Goal: Communication & Community: Answer question/provide support

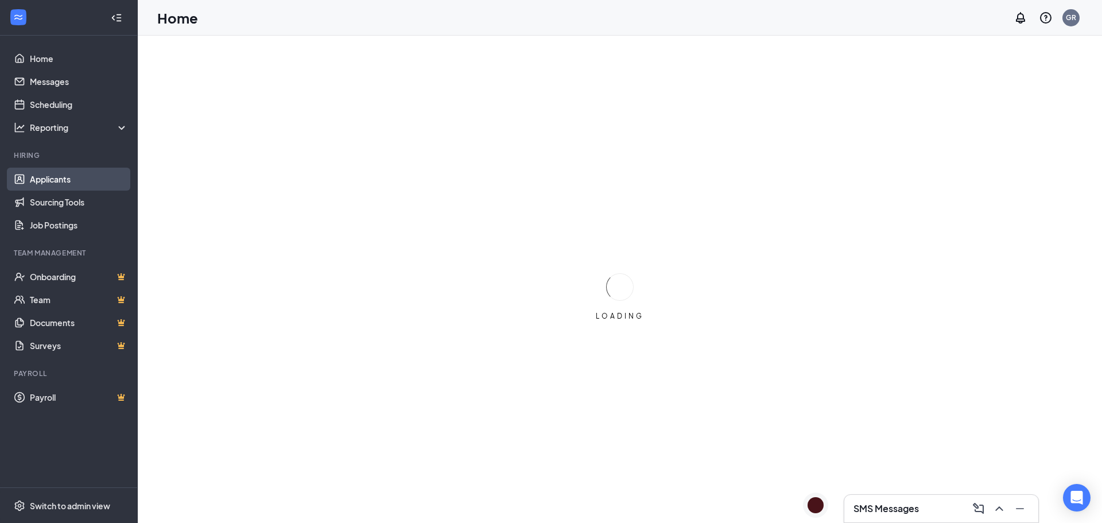
click at [61, 179] on link "Applicants" at bounding box center [79, 179] width 98 height 23
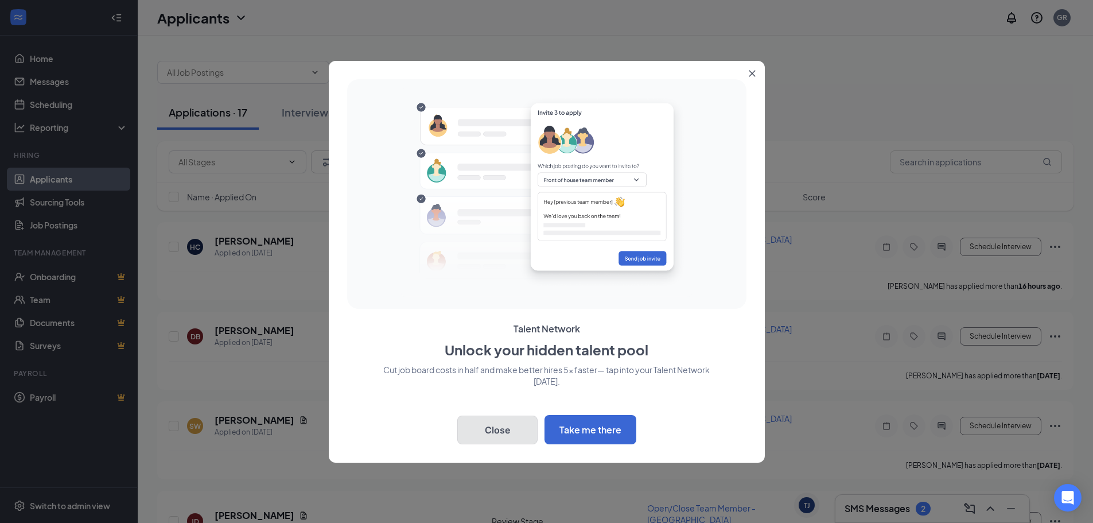
click at [506, 424] on button "Close" at bounding box center [497, 429] width 80 height 29
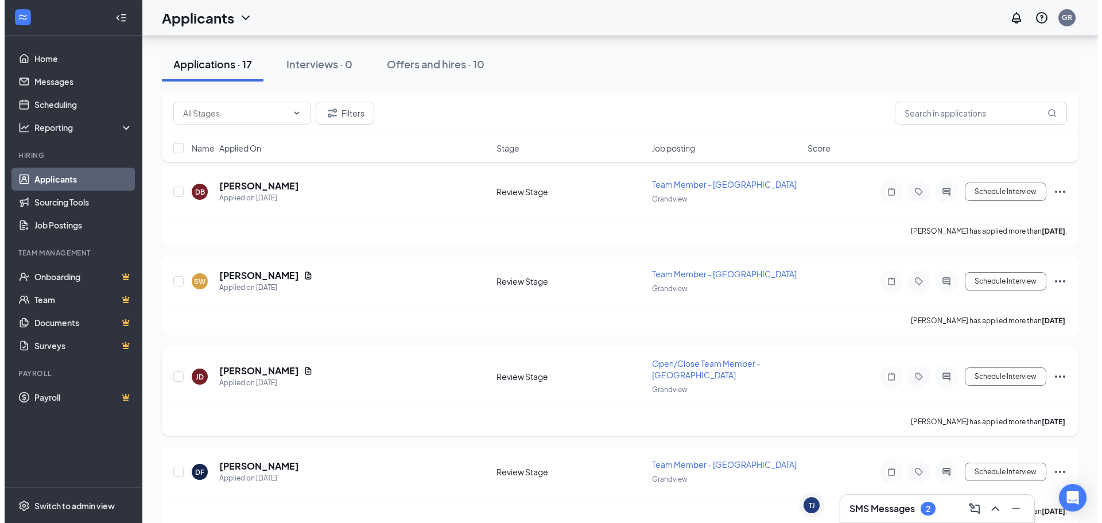
scroll to position [172, 0]
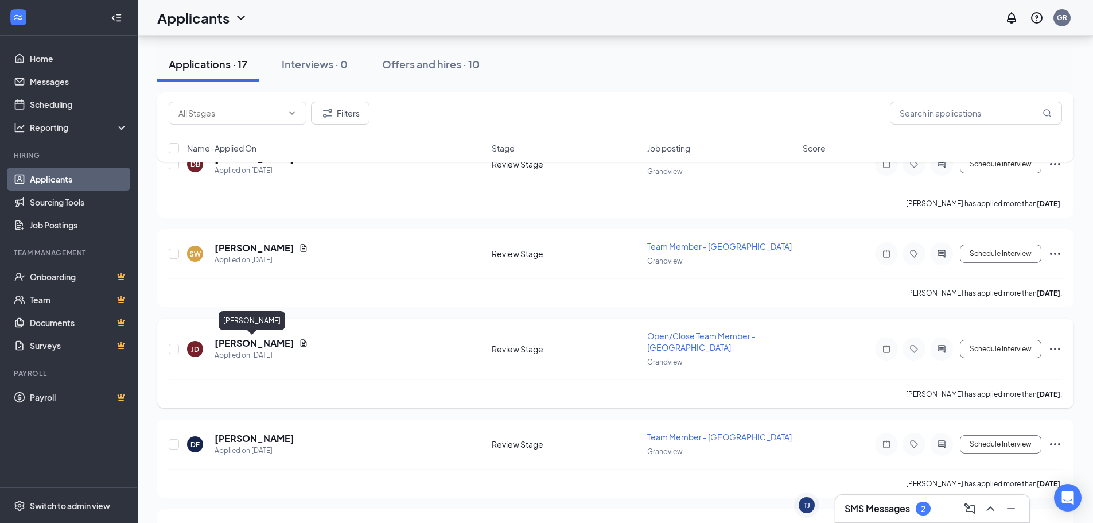
click at [257, 341] on h5 "[PERSON_NAME]" at bounding box center [255, 343] width 80 height 13
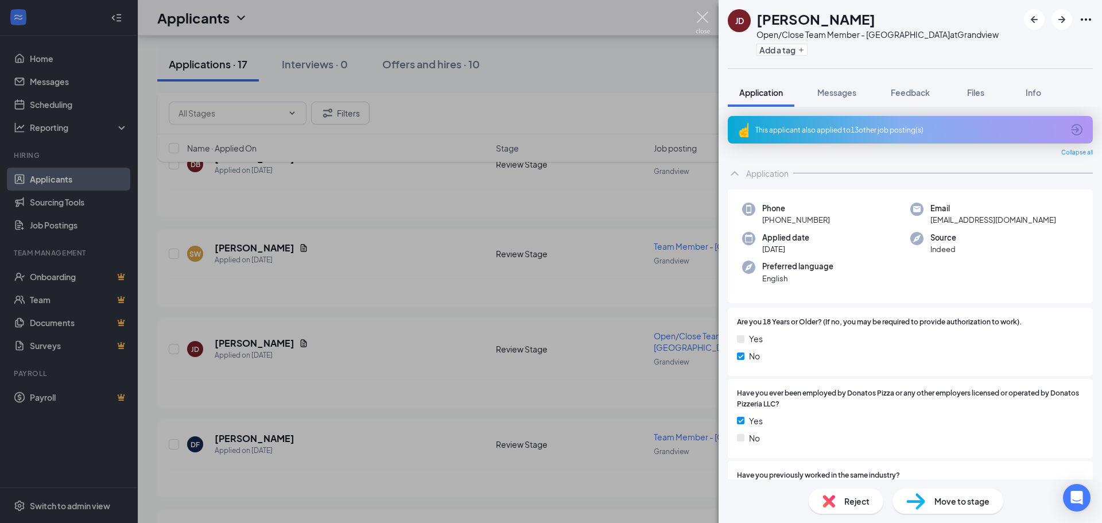
click at [699, 20] on img at bounding box center [702, 22] width 14 height 22
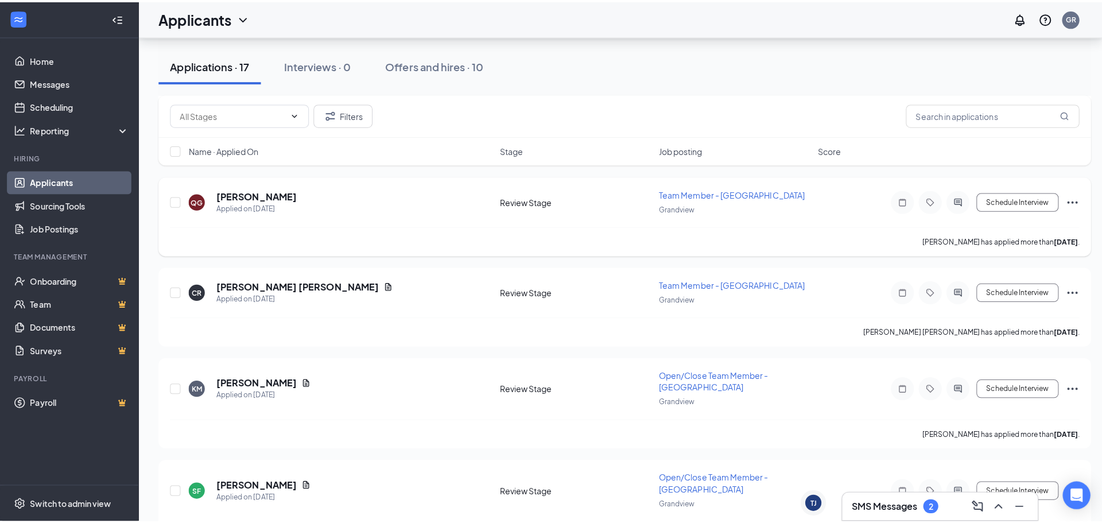
scroll to position [516, 0]
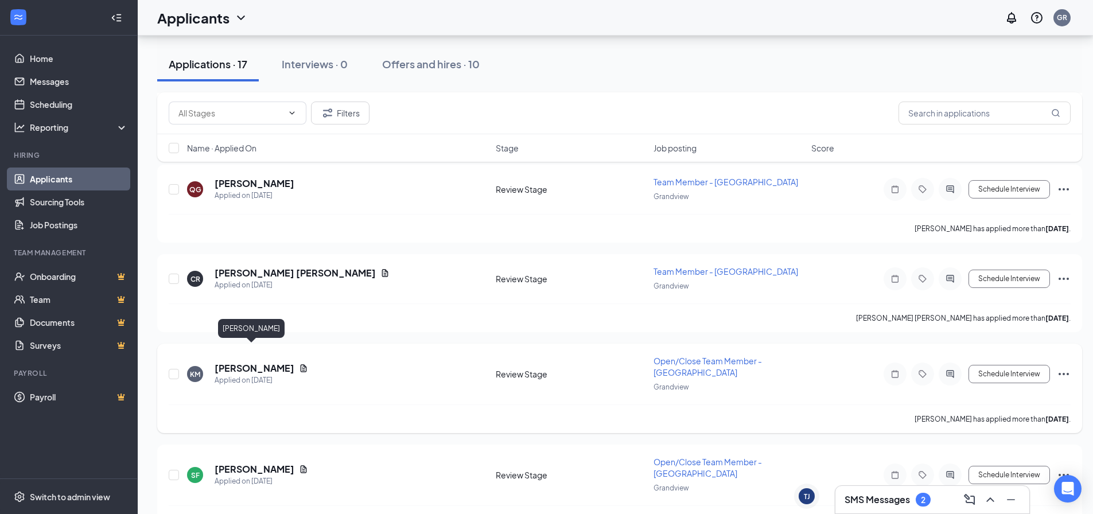
click at [259, 362] on h5 "[PERSON_NAME]" at bounding box center [255, 368] width 80 height 13
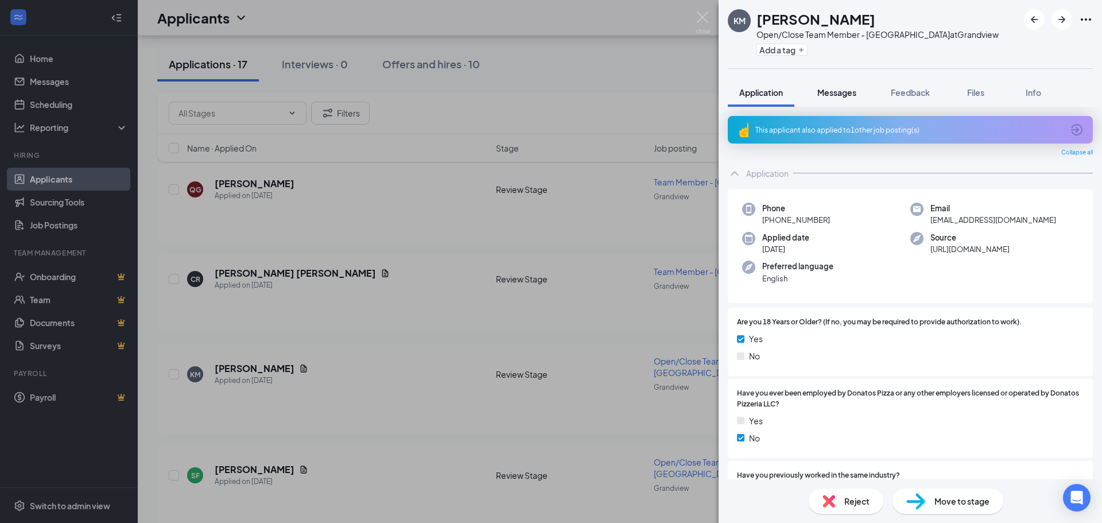
click at [841, 90] on span "Messages" at bounding box center [836, 92] width 39 height 10
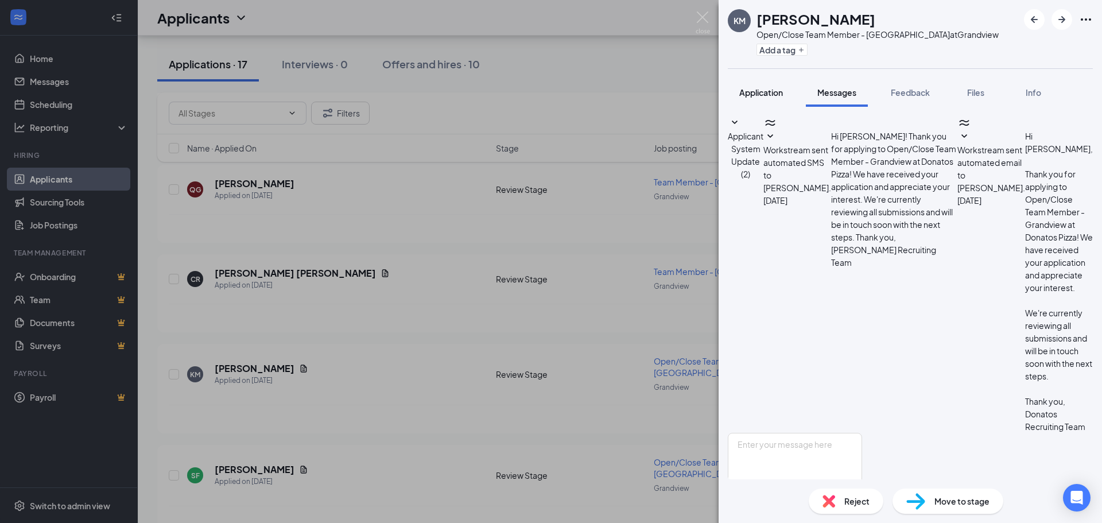
click at [770, 92] on span "Application" at bounding box center [761, 92] width 44 height 10
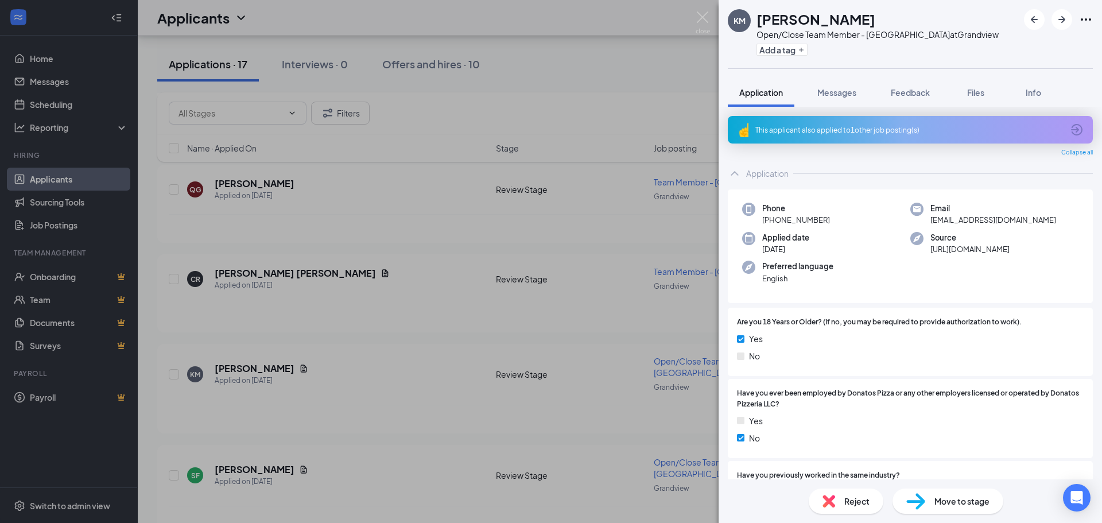
click at [860, 131] on div "This applicant also applied to 1 other job posting(s)" at bounding box center [909, 130] width 308 height 10
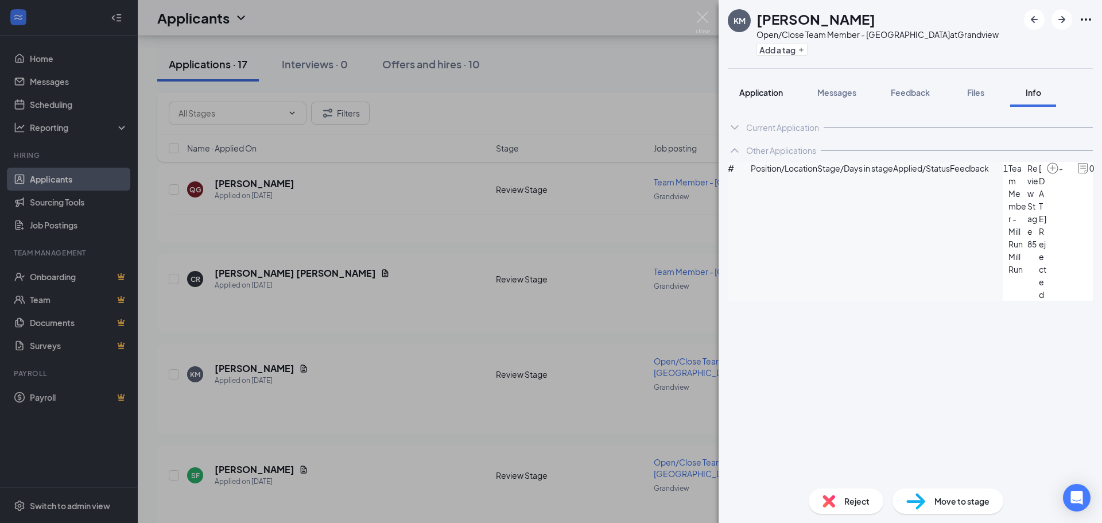
click at [763, 96] on span "Application" at bounding box center [761, 92] width 44 height 10
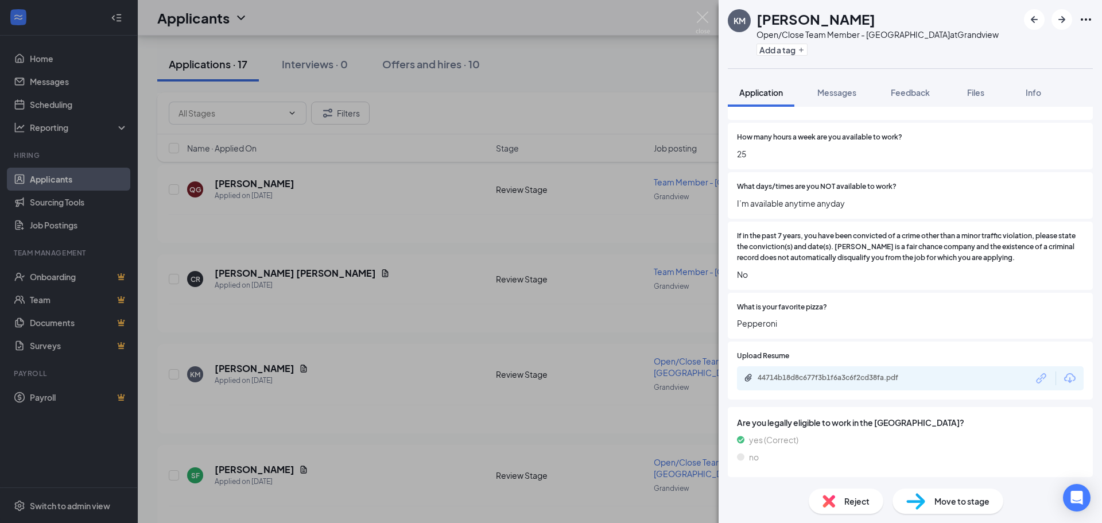
scroll to position [570, 0]
click at [834, 99] on button "Messages" at bounding box center [837, 92] width 62 height 29
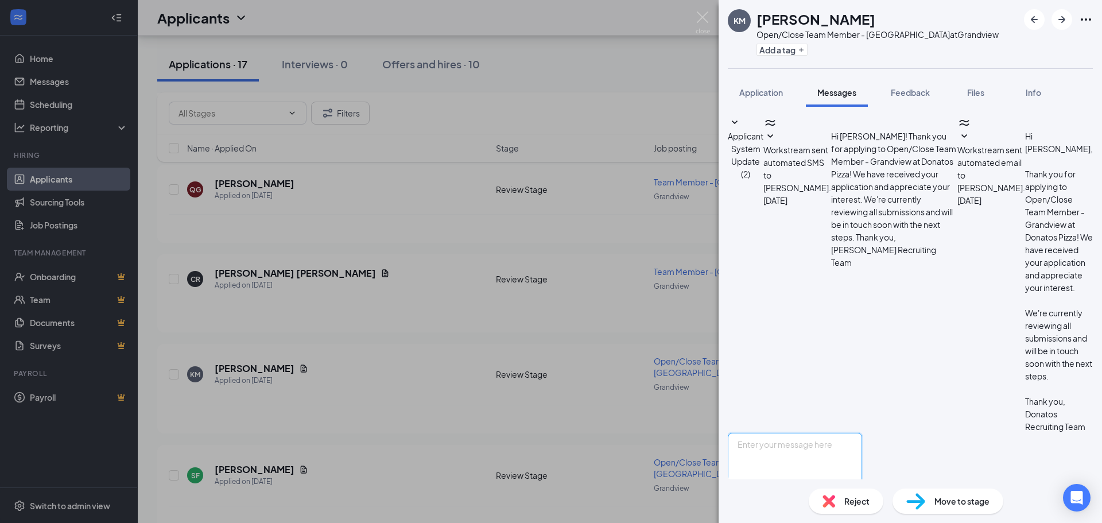
click at [840, 433] on textarea at bounding box center [795, 467] width 134 height 69
type textarea "i"
type textarea "Hi [PERSON_NAME], my name is [PERSON_NAME] and i am the Gm for the [PERSON_NAME…"
click at [862, 502] on button "Send" at bounding box center [852, 522] width 20 height 40
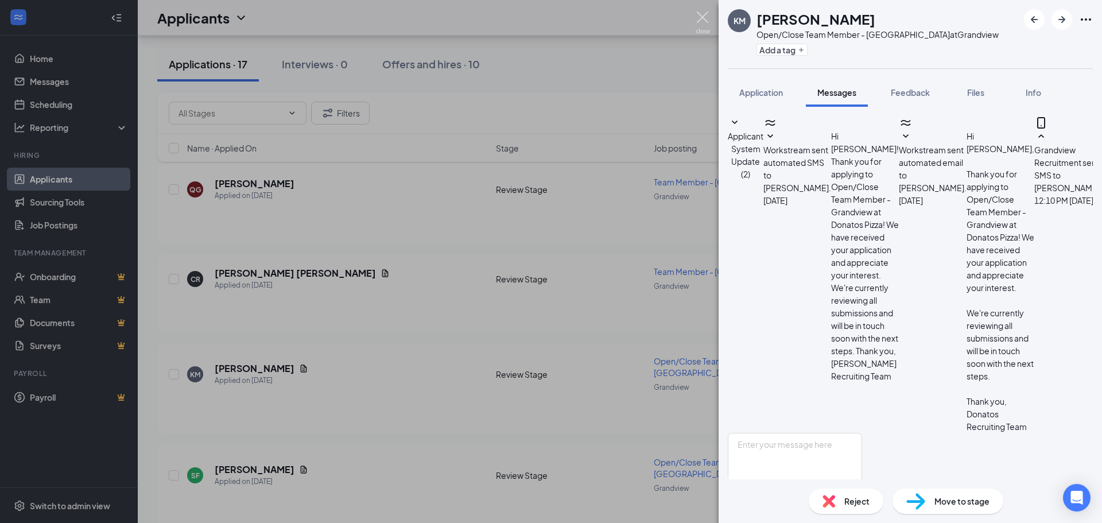
click at [703, 17] on img at bounding box center [702, 22] width 14 height 22
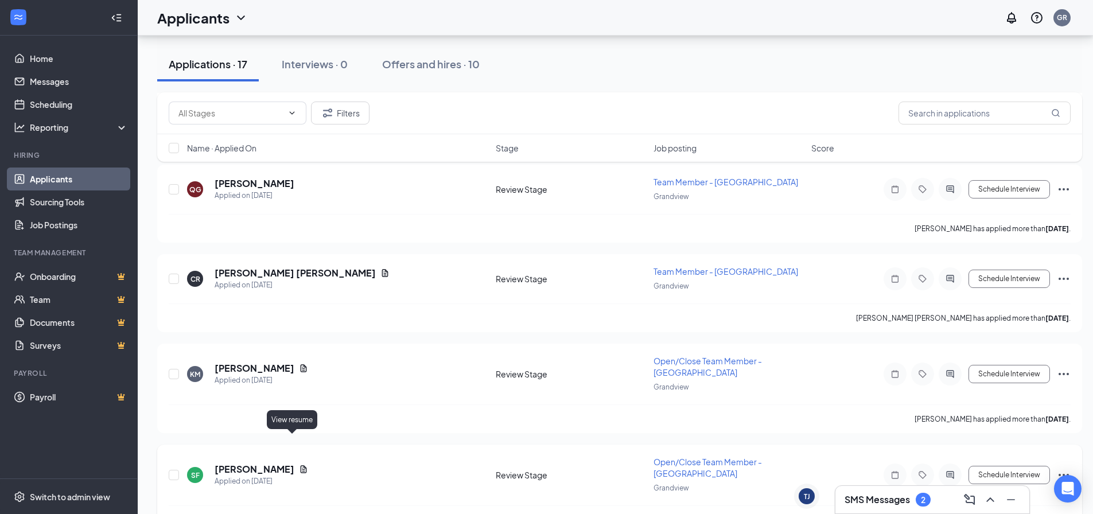
click at [299, 465] on icon "Document" at bounding box center [303, 469] width 9 height 9
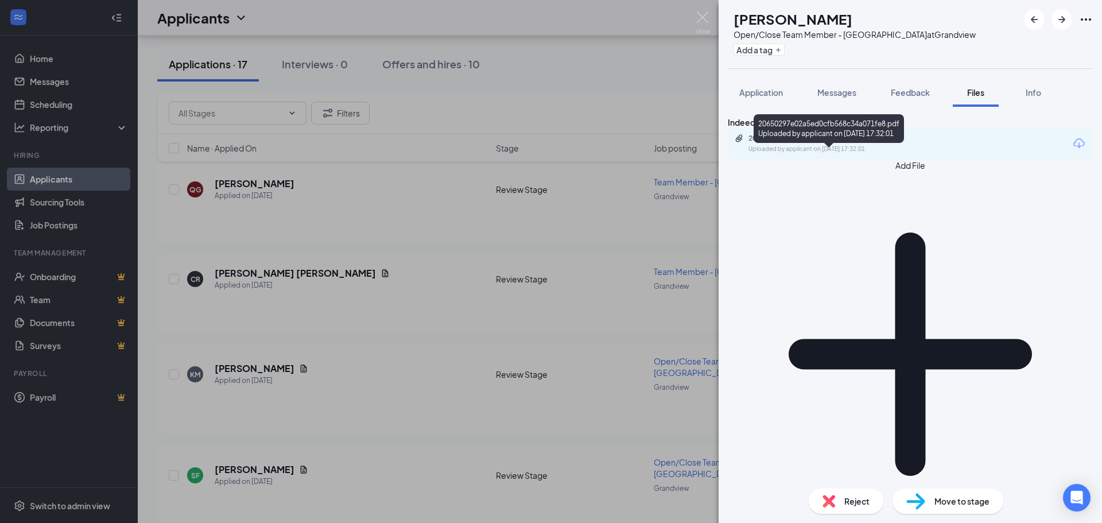
click at [849, 143] on div "20650297e02a5ed0cfb568c34a071fe8.pdf" at bounding box center [828, 138] width 161 height 9
click at [769, 92] on span "Application" at bounding box center [761, 92] width 44 height 10
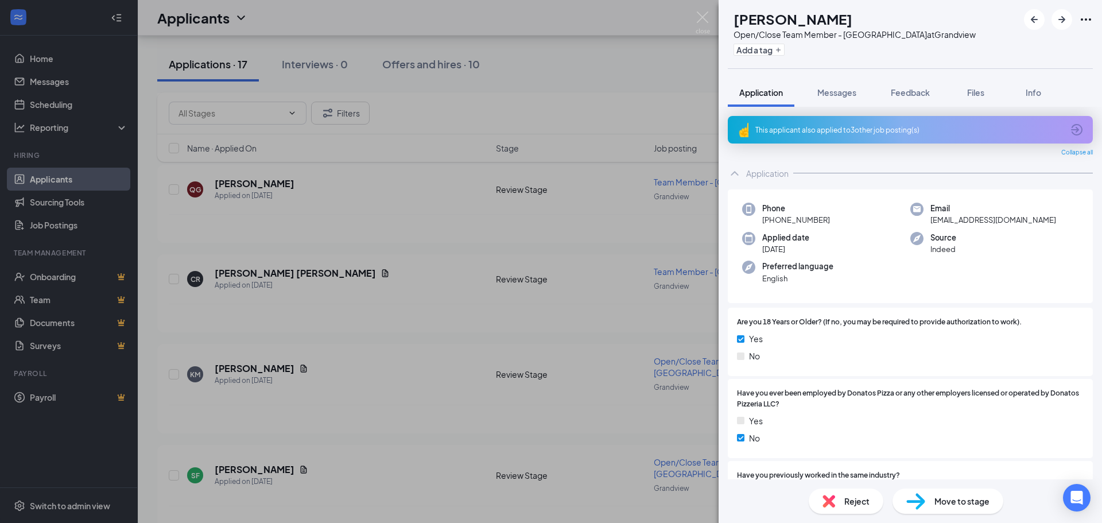
click at [1070, 128] on icon "ArrowCircle" at bounding box center [1077, 130] width 14 height 14
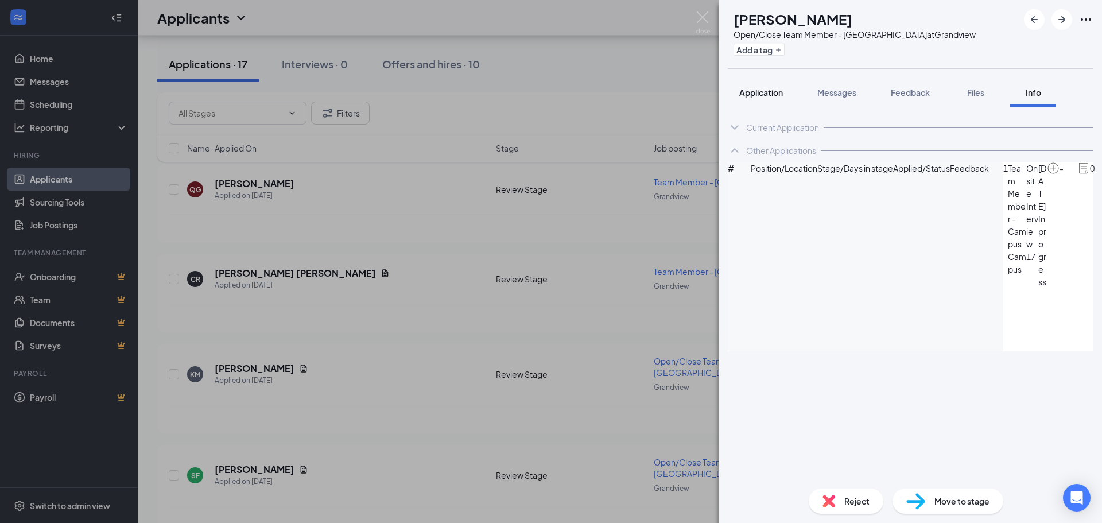
click at [767, 96] on span "Application" at bounding box center [761, 92] width 44 height 10
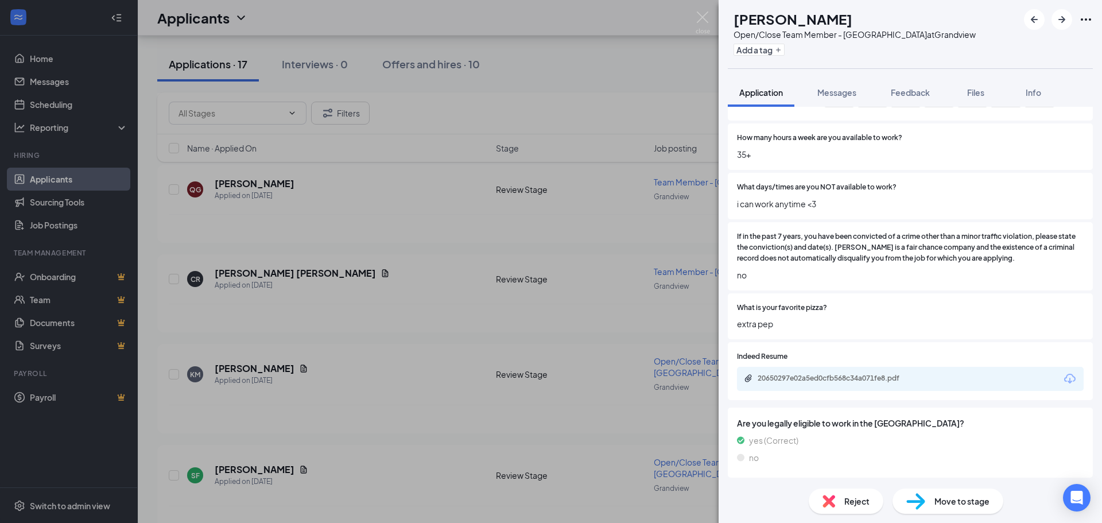
scroll to position [570, 0]
click at [833, 99] on button "Messages" at bounding box center [837, 92] width 62 height 29
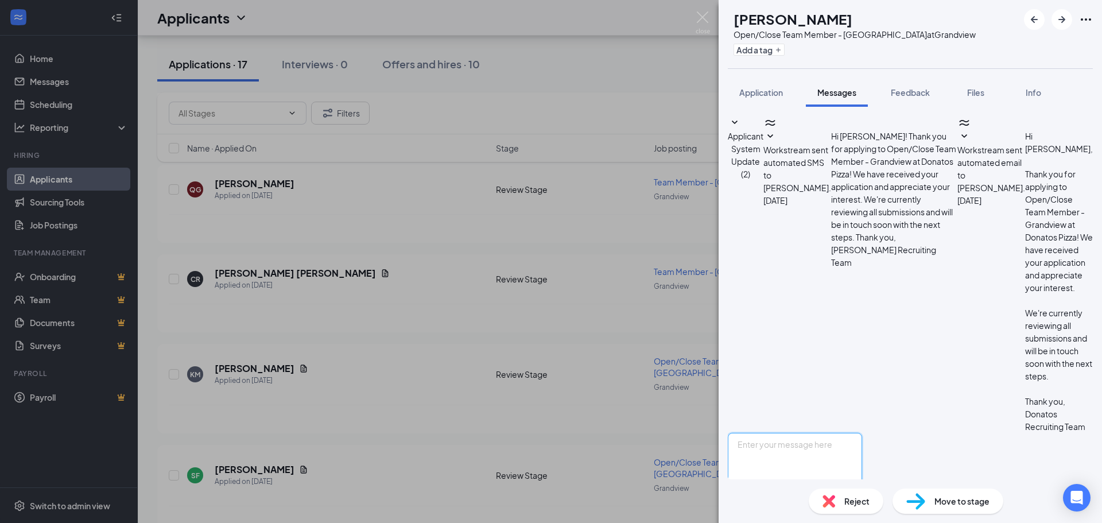
click at [826, 433] on textarea at bounding box center [795, 467] width 134 height 69
type textarea "t"
type textarea "Hi [PERSON_NAME], this is [PERSON_NAME] the GM for the Donatos in [GEOGRAPHIC_D…"
click at [862, 502] on button "Send" at bounding box center [852, 522] width 20 height 40
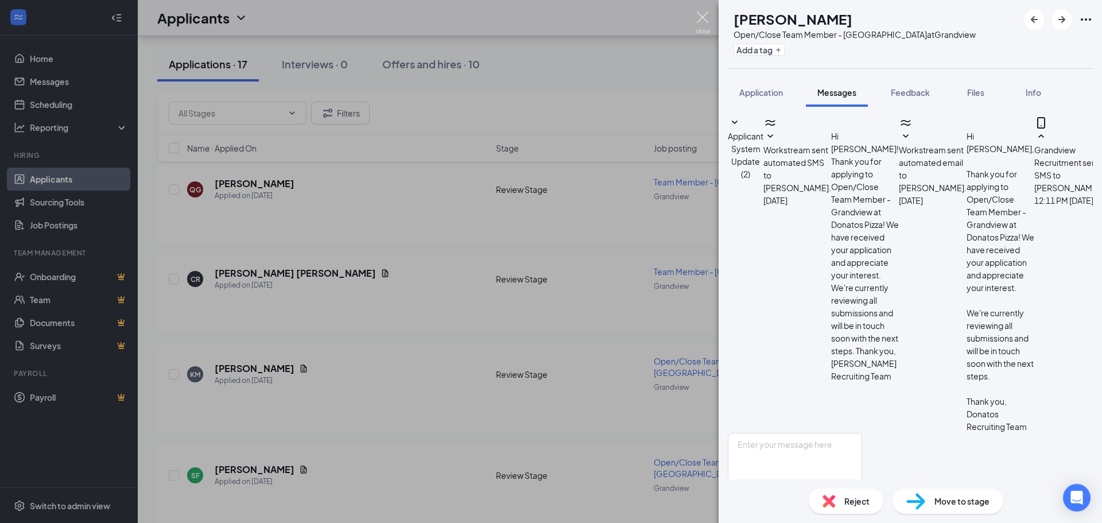
click at [701, 18] on img at bounding box center [702, 22] width 14 height 22
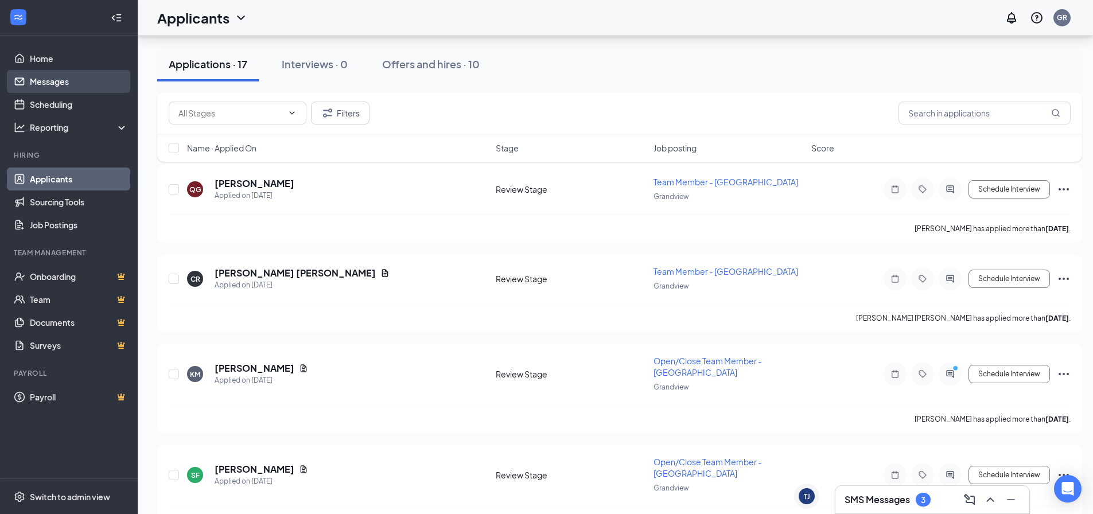
click at [56, 83] on link "Messages" at bounding box center [79, 81] width 98 height 23
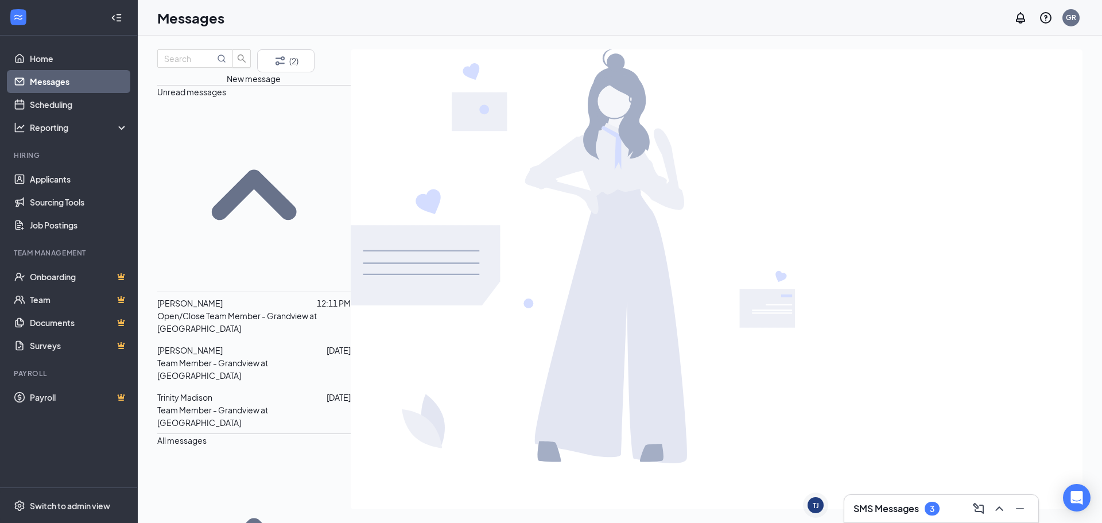
click at [248, 403] on p "Team Member - Grandview at [GEOGRAPHIC_DATA]" at bounding box center [253, 415] width 193 height 25
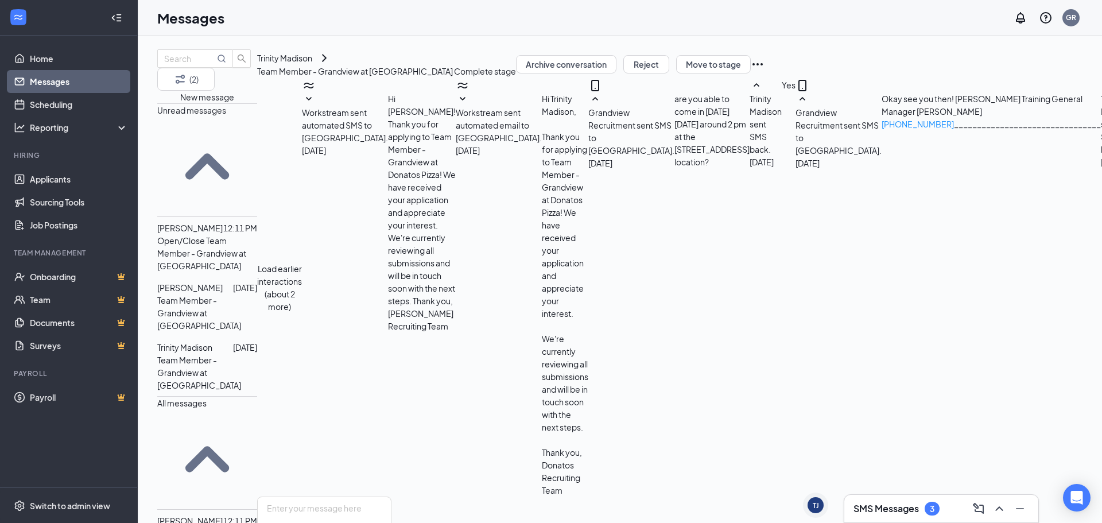
scroll to position [72, 0]
click at [217, 282] on span "[PERSON_NAME]" at bounding box center [189, 287] width 65 height 10
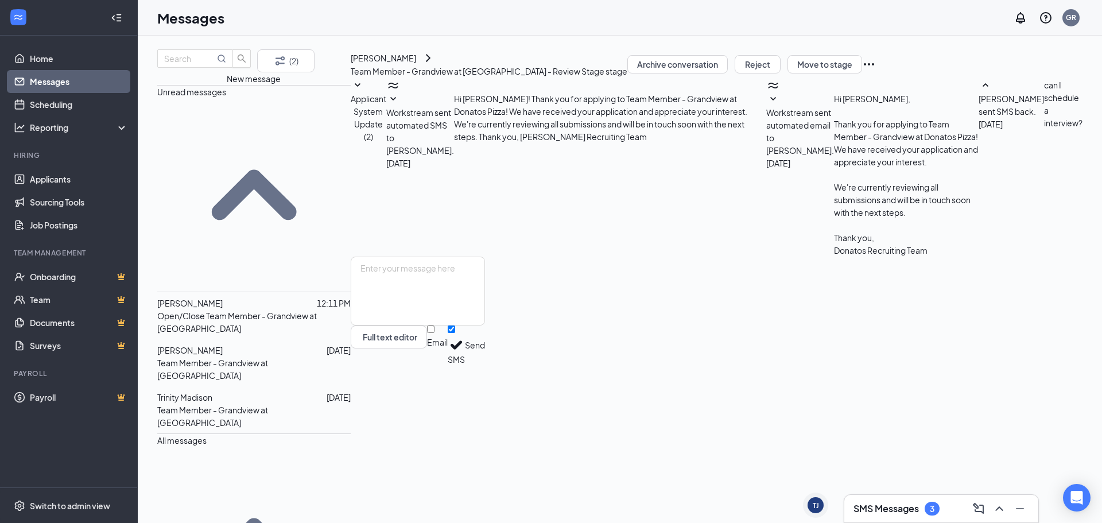
click at [248, 297] on div at bounding box center [270, 303] width 94 height 13
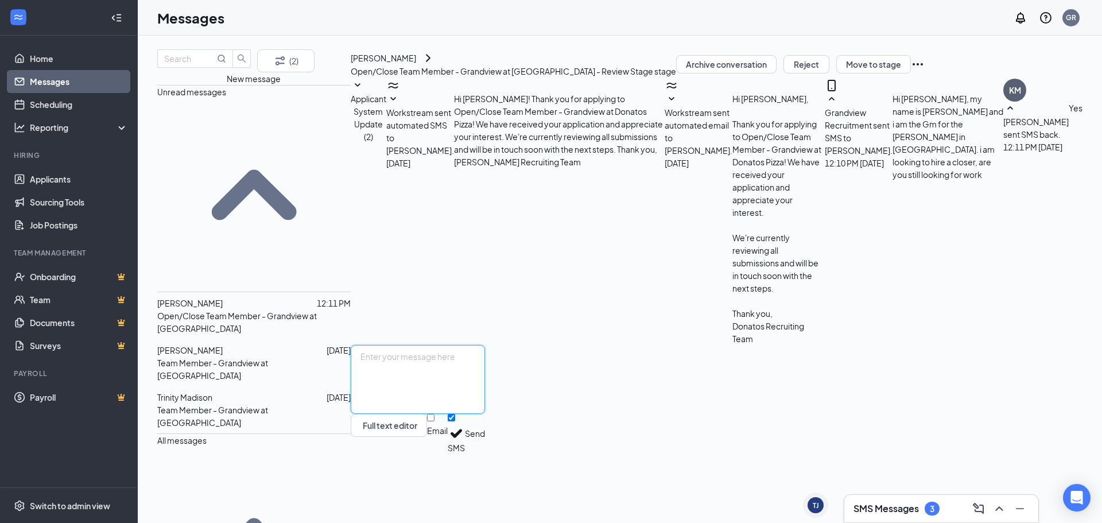
click at [485, 414] on textarea at bounding box center [418, 379] width 134 height 69
click at [485, 406] on textarea "would you be able to come in for an interview? i am here [DATE] until 4 but oth…" at bounding box center [418, 379] width 134 height 69
type textarea "would you be able to come in for an interview? i am here [DATE] until 4 but oth…"
click at [485, 453] on button "Send" at bounding box center [475, 434] width 20 height 40
